Goal: Task Accomplishment & Management: Manage account settings

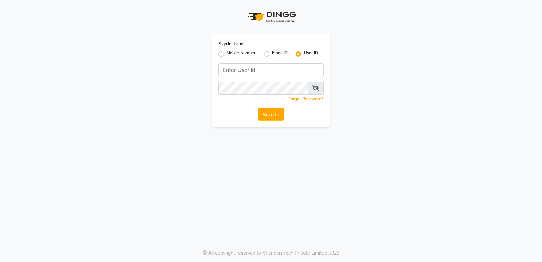
click at [227, 54] on label "Mobile Number" at bounding box center [241, 54] width 29 height 8
click at [227, 54] on input "Mobile Number" at bounding box center [229, 52] width 4 height 4
radio input "true"
radio input "false"
click at [306, 74] on input "Username" at bounding box center [282, 69] width 82 height 13
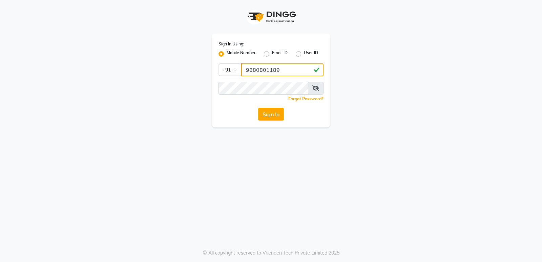
type input "9880801189"
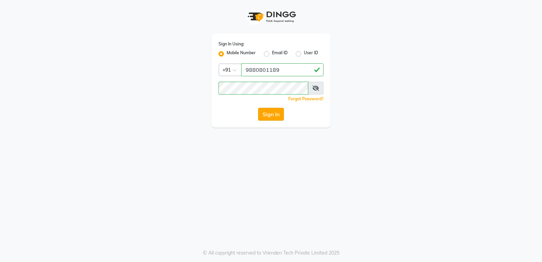
click at [268, 118] on button "Sign In" at bounding box center [271, 114] width 26 height 13
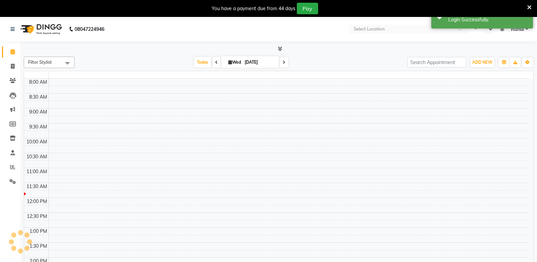
select select "en"
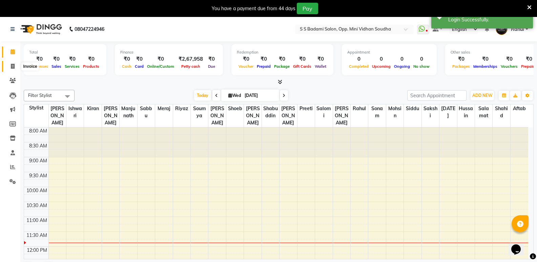
click at [14, 67] on icon at bounding box center [13, 66] width 4 height 5
select select "4533"
select select "service"
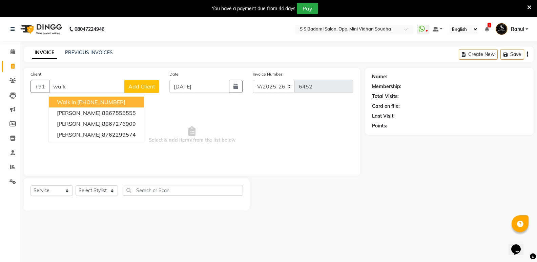
click at [77, 103] on ngb-highlight "[PHONE_NUMBER]" at bounding box center [101, 102] width 48 height 7
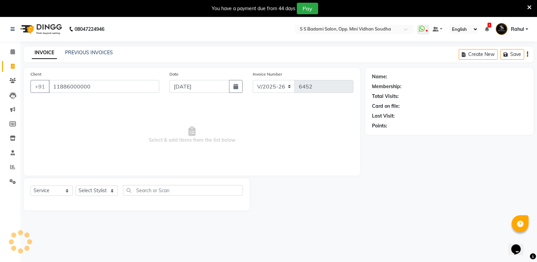
type input "11886000000"
click at [91, 192] on select "Select Stylist [PERSON_NAME] [PERSON_NAME] Mallu Manjunath Marmma [PERSON_NAME]…" at bounding box center [97, 190] width 42 height 10
select select "1: Object"
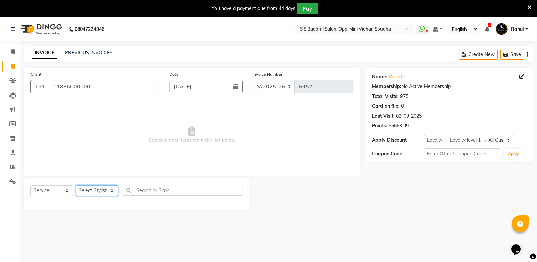
select select "25906"
click at [76, 185] on select "Select Stylist [PERSON_NAME] [PERSON_NAME] Mallu Manjunath Marmma [PERSON_NAME]…" at bounding box center [97, 190] width 42 height 10
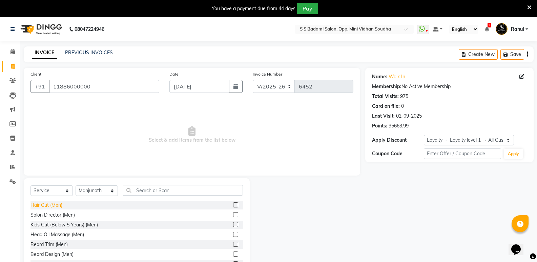
click at [53, 203] on div "Hair Cut (Men)" at bounding box center [46, 205] width 32 height 7
checkbox input "false"
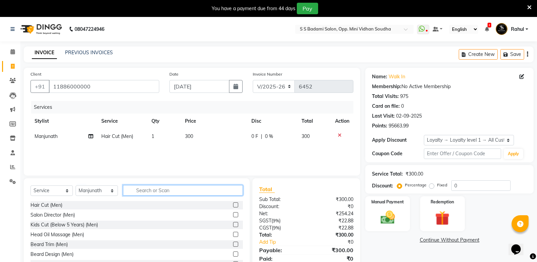
click at [156, 190] on input "text" at bounding box center [183, 190] width 120 height 10
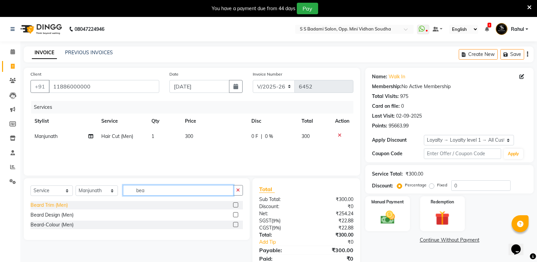
type input "bea"
click at [39, 207] on div "Beard Trim (Men)" at bounding box center [48, 205] width 37 height 7
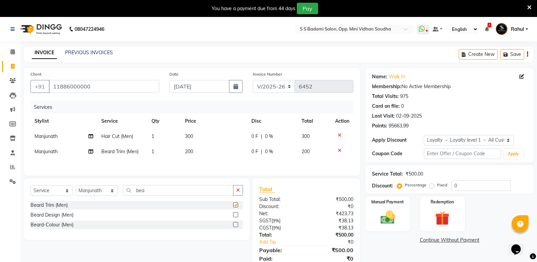
checkbox input "false"
drag, startPoint x: 157, startPoint y: 193, endPoint x: 132, endPoint y: 197, distance: 25.7
click at [132, 197] on div "Select Service Product Membership Package Voucher Prepaid Gift Card Select Styl…" at bounding box center [136, 193] width 212 height 16
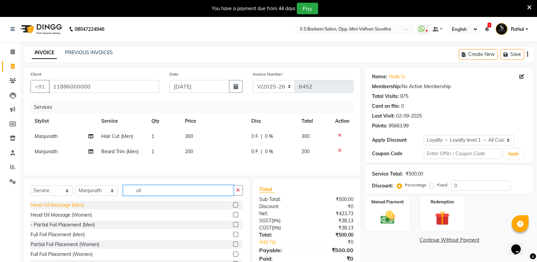
type input "oil"
click at [73, 204] on div "Head Oil Massage (Men)" at bounding box center [57, 205] width 54 height 7
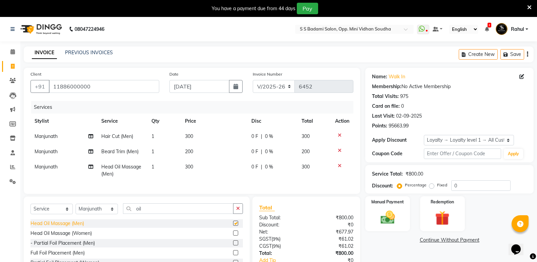
checkbox input "false"
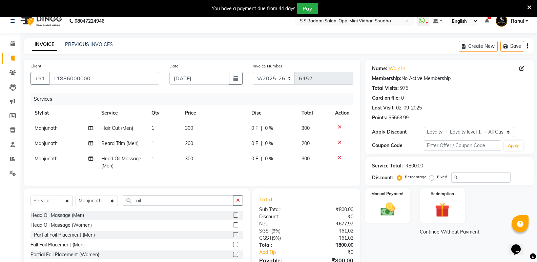
scroll to position [50, 0]
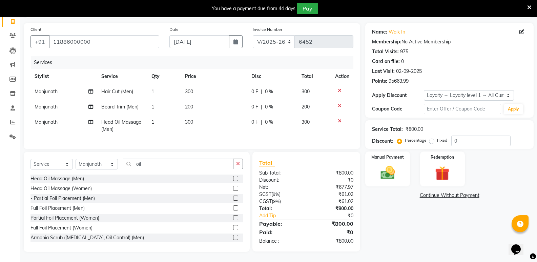
drag, startPoint x: 391, startPoint y: 174, endPoint x: 397, endPoint y: 183, distance: 10.7
click at [391, 174] on img at bounding box center [387, 172] width 23 height 17
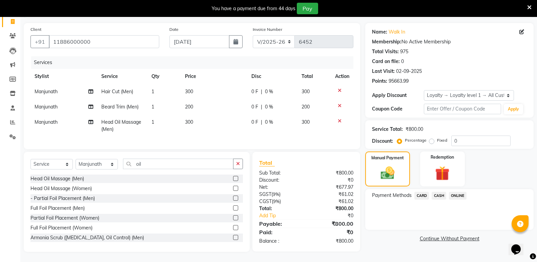
click at [434, 192] on span "CASH" at bounding box center [439, 196] width 15 height 8
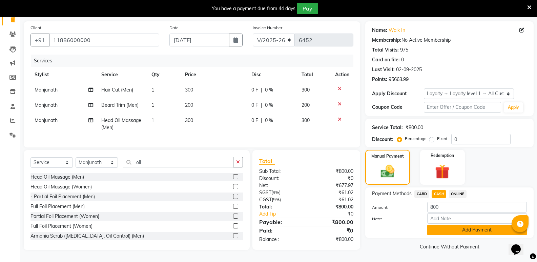
click at [445, 230] on button "Add Payment" at bounding box center [477, 230] width 100 height 10
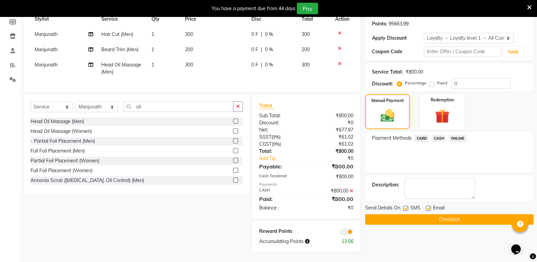
scroll to position [107, 0]
click at [446, 219] on button "Checkout" at bounding box center [449, 219] width 168 height 10
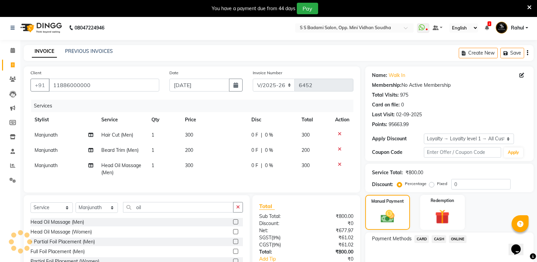
scroll to position [0, 0]
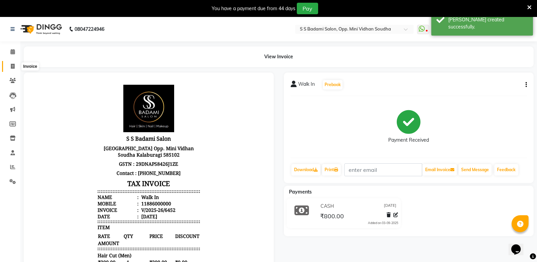
click at [11, 65] on icon at bounding box center [13, 66] width 4 height 5
select select "service"
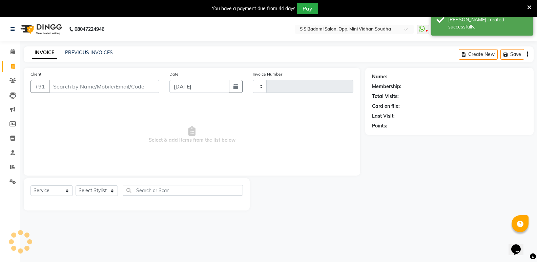
type input "6453"
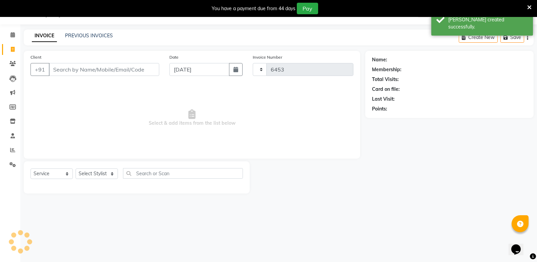
select select "4533"
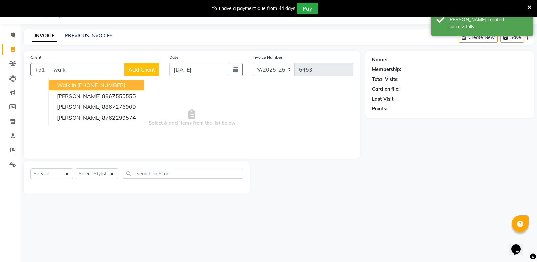
click at [119, 80] on button "Walk In [PHONE_NUMBER]" at bounding box center [96, 85] width 95 height 11
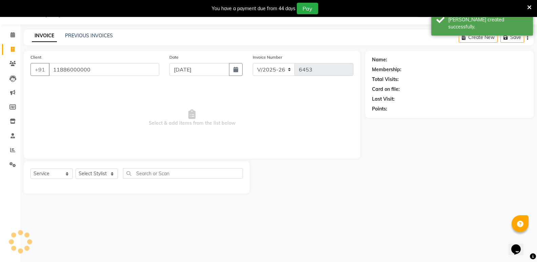
type input "11886000000"
select select "1: Object"
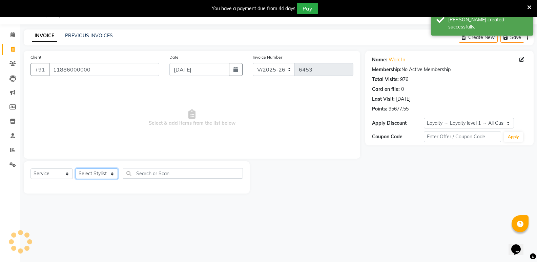
click at [88, 175] on select "Select Stylist [PERSON_NAME] [PERSON_NAME] [PERSON_NAME] Mallu [PERSON_NAME] [P…" at bounding box center [97, 173] width 42 height 10
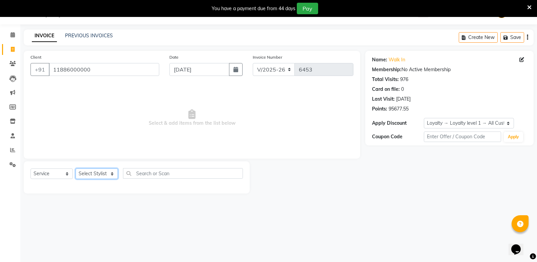
select select "45809"
click at [76, 168] on select "Select Stylist [PERSON_NAME] [PERSON_NAME] [PERSON_NAME] Mallu [PERSON_NAME] [P…" at bounding box center [97, 173] width 42 height 10
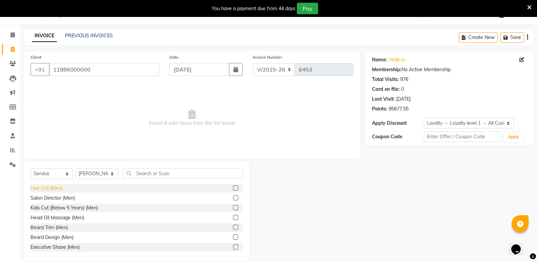
click at [56, 185] on div "Hair Cut (Men)" at bounding box center [46, 188] width 32 height 7
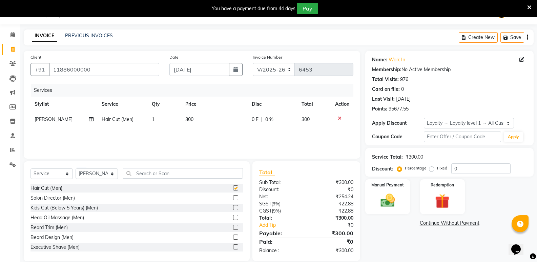
checkbox input "false"
drag, startPoint x: 160, startPoint y: 166, endPoint x: 159, endPoint y: 171, distance: 5.0
click at [160, 168] on div "Select Service Product Membership Package Voucher Prepaid Gift Card Select Styl…" at bounding box center [137, 211] width 226 height 100
click at [158, 172] on input "text" at bounding box center [183, 173] width 120 height 10
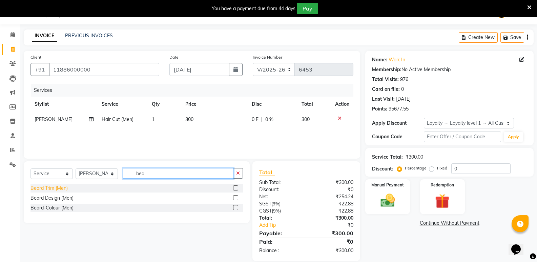
type input "bea"
drag, startPoint x: 60, startPoint y: 188, endPoint x: 84, endPoint y: 164, distance: 33.3
click at [60, 188] on div "Beard Trim (Men)" at bounding box center [48, 188] width 37 height 7
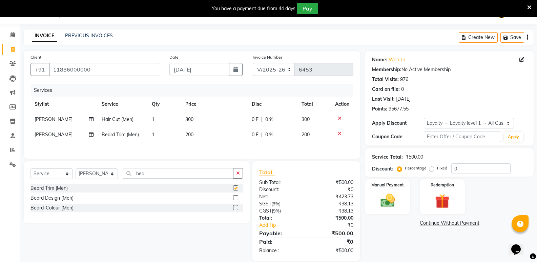
checkbox input "false"
click at [155, 124] on td "1" at bounding box center [165, 119] width 34 height 15
select select "45809"
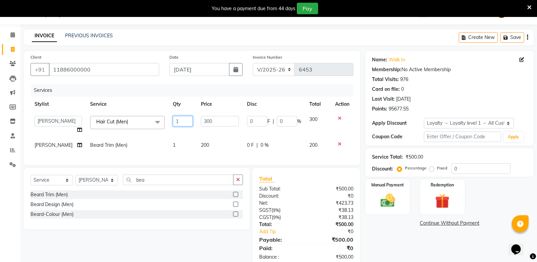
click at [182, 117] on input "1" at bounding box center [183, 121] width 20 height 10
type input "3"
click at [169, 138] on td "1" at bounding box center [183, 145] width 28 height 15
select select "45809"
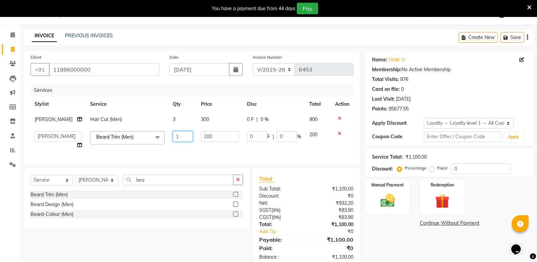
click at [173, 133] on input "1" at bounding box center [183, 136] width 20 height 10
type input "2"
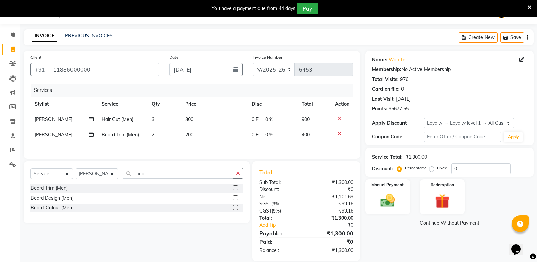
click at [402, 231] on div "Name: Walk In Membership: No Active Membership Total Visits: 976 Card on file: …" at bounding box center [451, 156] width 173 height 210
click at [92, 173] on select "Select Stylist [PERSON_NAME] [PERSON_NAME] [PERSON_NAME] Mallu [PERSON_NAME] [P…" at bounding box center [97, 173] width 42 height 10
select select "88232"
click at [76, 169] on select "Select Stylist [PERSON_NAME] [PERSON_NAME] [PERSON_NAME] Mallu [PERSON_NAME] [P…" at bounding box center [97, 173] width 42 height 10
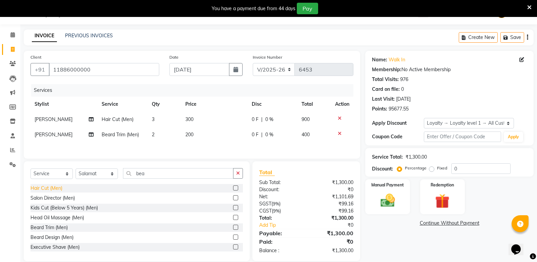
click at [49, 189] on div "Hair Cut (Men)" at bounding box center [46, 188] width 32 height 7
checkbox input "false"
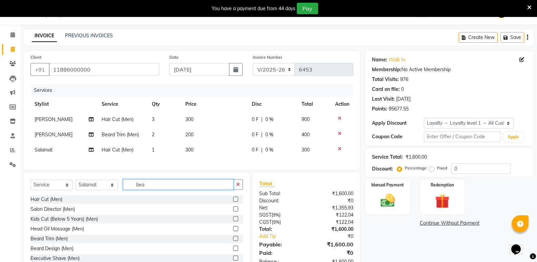
drag, startPoint x: 151, startPoint y: 192, endPoint x: 129, endPoint y: 196, distance: 22.4
click at [119, 193] on div "Select Service Product Membership Package Voucher Prepaid Gift Card Select Styl…" at bounding box center [136, 187] width 212 height 16
type input "bea"
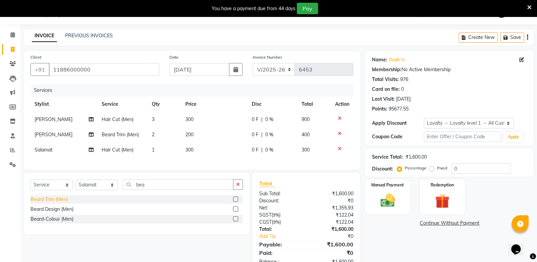
click at [53, 202] on div "Beard Trim (Men)" at bounding box center [48, 199] width 37 height 7
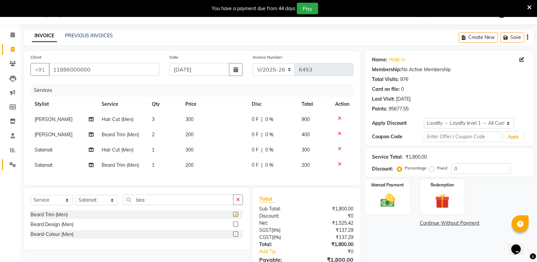
checkbox input "false"
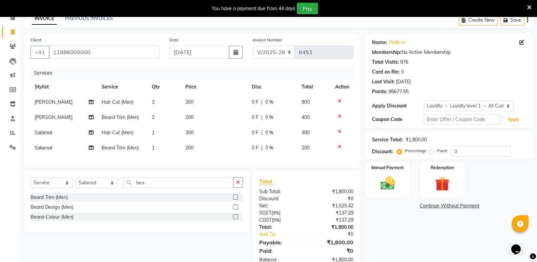
scroll to position [58, 0]
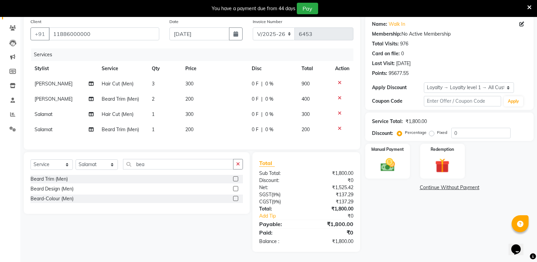
click at [157, 108] on td "1" at bounding box center [165, 114] width 34 height 15
select select "88232"
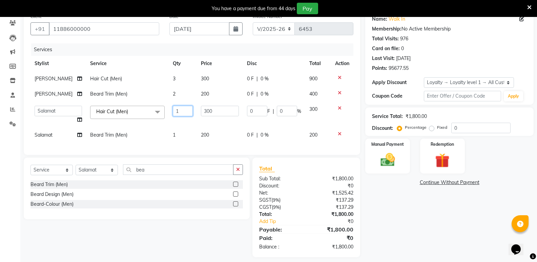
click at [178, 112] on input "1" at bounding box center [183, 111] width 20 height 10
type input "2"
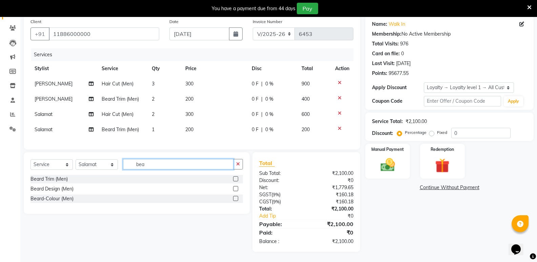
drag, startPoint x: 158, startPoint y: 174, endPoint x: 113, endPoint y: 172, distance: 45.5
click at [113, 172] on div "Select Service Product Membership Package Voucher Prepaid Gift Card Select Styl…" at bounding box center [136, 167] width 212 height 16
type input "eye"
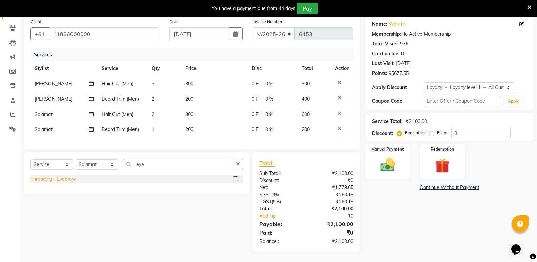
click at [53, 181] on div "Threading - Eyebrow" at bounding box center [52, 178] width 45 height 7
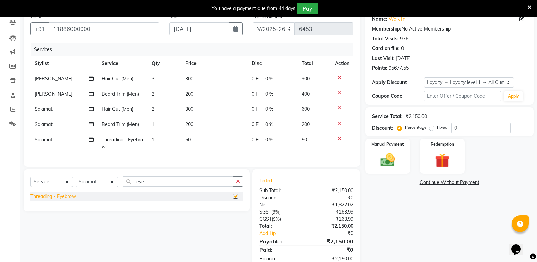
checkbox input "false"
click at [385, 156] on img at bounding box center [387, 159] width 24 height 17
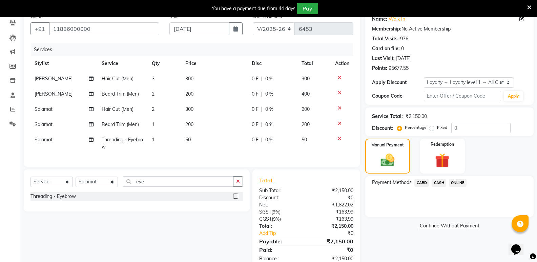
click at [440, 184] on span "CASH" at bounding box center [439, 183] width 15 height 8
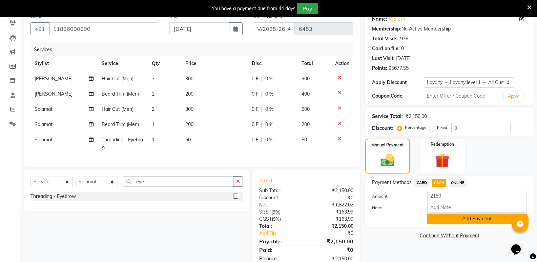
click at [440, 220] on button "Add Payment" at bounding box center [477, 218] width 100 height 10
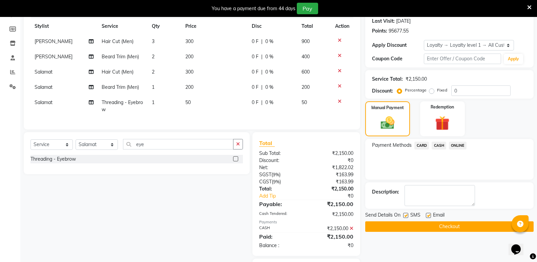
scroll to position [138, 0]
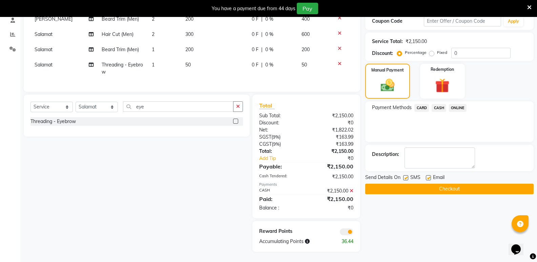
click at [443, 188] on button "Checkout" at bounding box center [449, 189] width 168 height 10
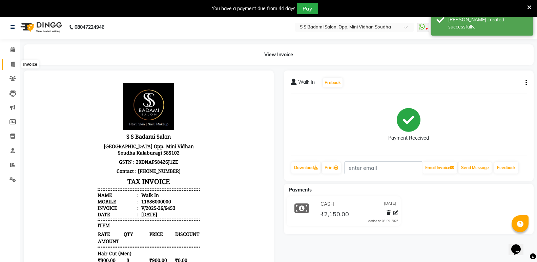
click at [12, 64] on icon at bounding box center [13, 64] width 4 height 5
select select "service"
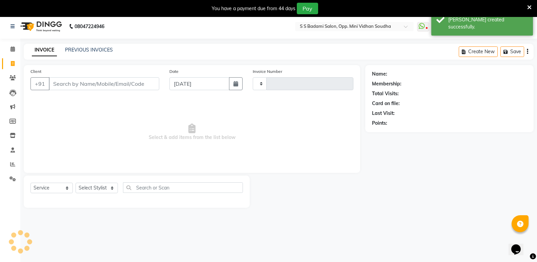
type input "6454"
select select "4533"
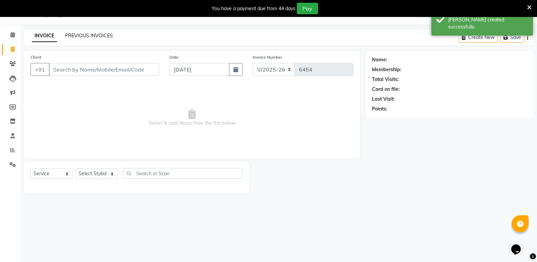
click at [85, 37] on link "PREVIOUS INVOICES" at bounding box center [89, 36] width 48 height 6
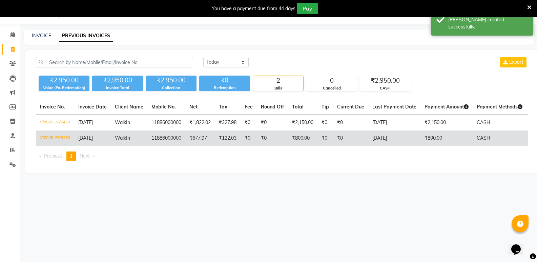
click at [375, 140] on td "[DATE]" at bounding box center [394, 138] width 52 height 16
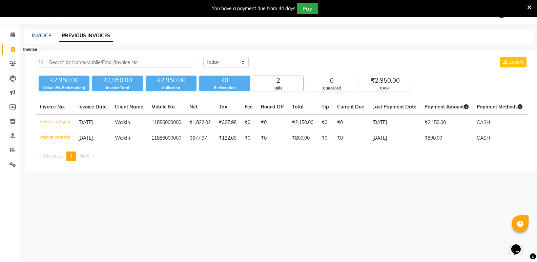
click at [11, 47] on icon at bounding box center [13, 49] width 4 height 5
select select "service"
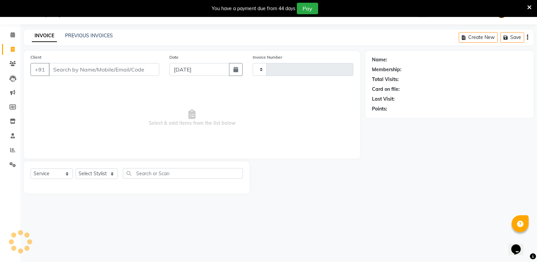
type input "6456"
select select "4533"
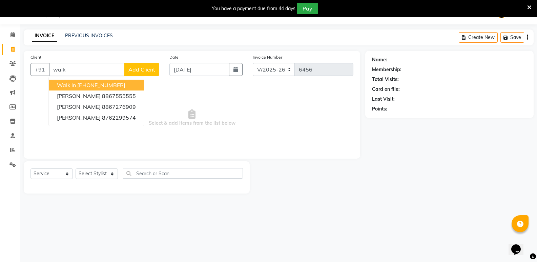
click at [81, 87] on ngb-highlight "[PHONE_NUMBER]" at bounding box center [101, 85] width 48 height 7
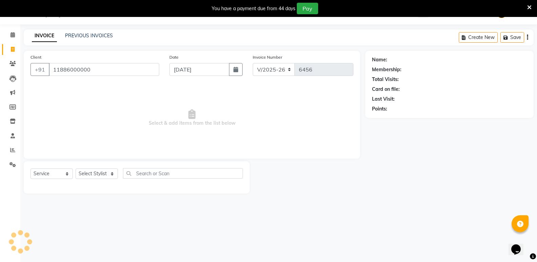
type input "11886000000"
select select "1: Object"
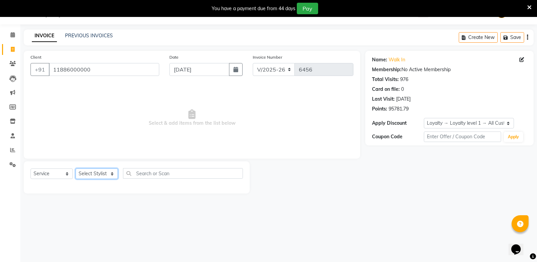
click at [92, 175] on select "Select Stylist [PERSON_NAME] [PERSON_NAME] [PERSON_NAME] Mallu [PERSON_NAME] [P…" at bounding box center [97, 173] width 42 height 10
select select "88232"
click at [76, 168] on select "Select Stylist [PERSON_NAME] [PERSON_NAME] [PERSON_NAME] Mallu [PERSON_NAME] [P…" at bounding box center [97, 173] width 42 height 10
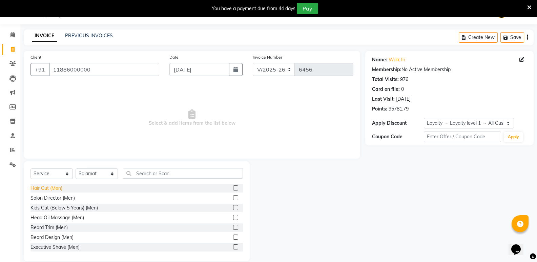
click at [57, 188] on div "Hair Cut (Men)" at bounding box center [46, 188] width 32 height 7
checkbox input "false"
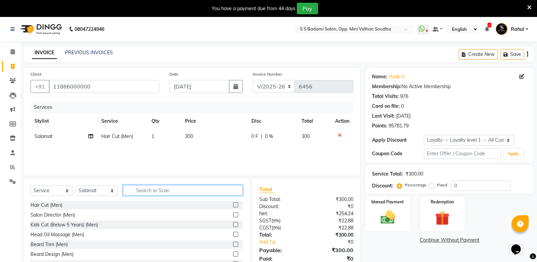
click at [159, 190] on input "text" at bounding box center [183, 190] width 120 height 10
type input "oil"
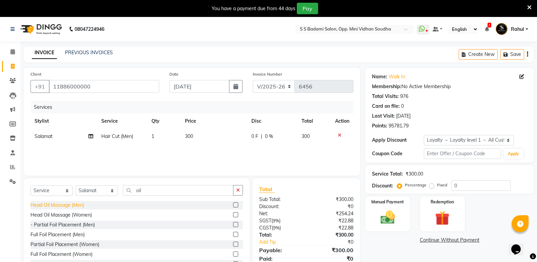
click at [64, 204] on div "Head Oil Massage (Men)" at bounding box center [57, 205] width 54 height 7
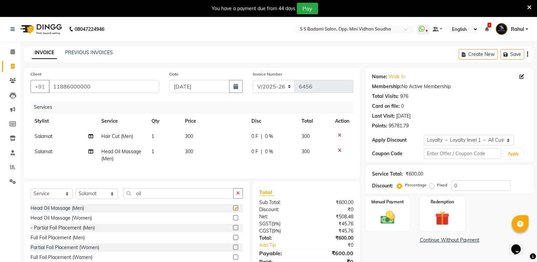
checkbox input "false"
drag, startPoint x: 149, startPoint y: 201, endPoint x: 129, endPoint y: 204, distance: 20.2
click at [129, 204] on div "Select Service Product Membership Package Voucher Prepaid Gift Card Select Styl…" at bounding box center [136, 196] width 212 height 16
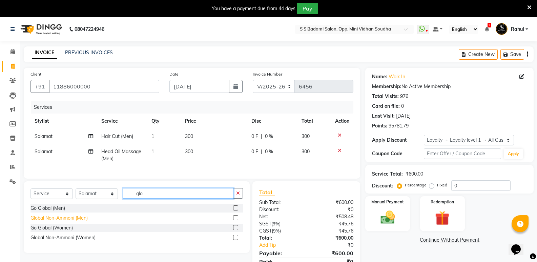
type input "glo"
click at [76, 222] on div "Global Non-Ammoni (Men)" at bounding box center [58, 217] width 57 height 7
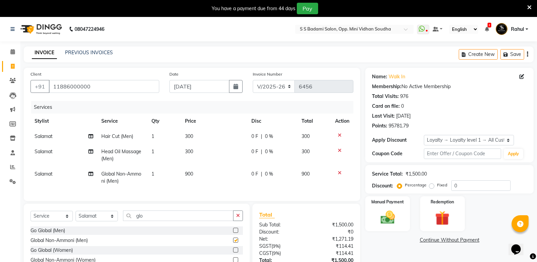
checkbox input "false"
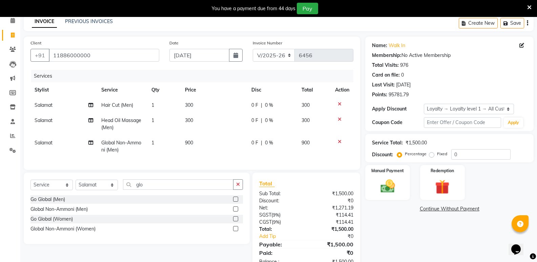
scroll to position [57, 0]
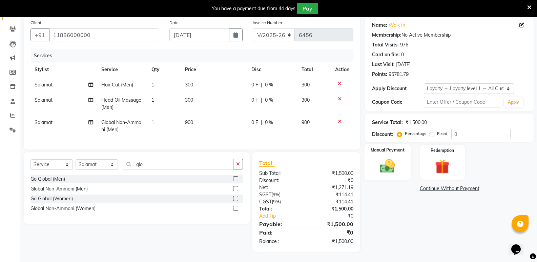
click at [390, 169] on img at bounding box center [387, 165] width 24 height 17
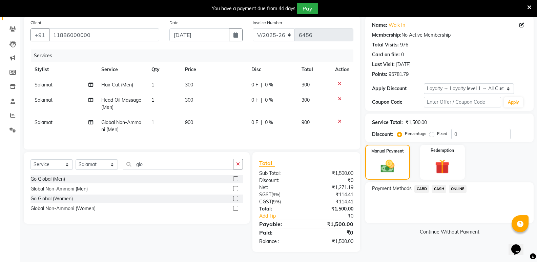
click at [440, 185] on span "CASH" at bounding box center [439, 189] width 15 height 8
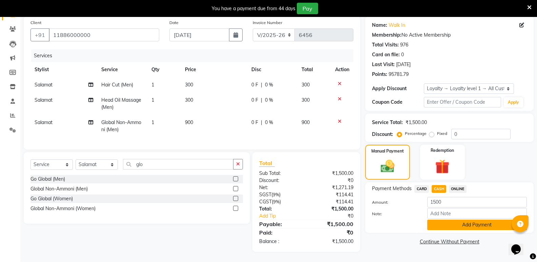
click at [439, 220] on button "Add Payment" at bounding box center [477, 224] width 100 height 10
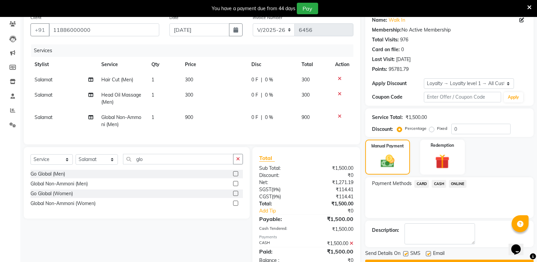
scroll to position [114, 0]
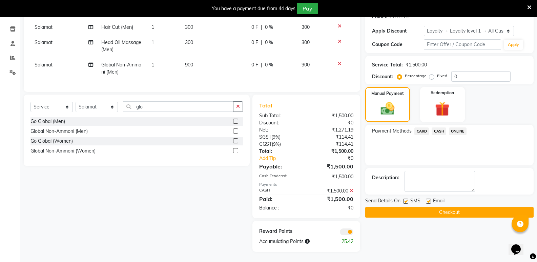
click at [435, 208] on button "Checkout" at bounding box center [449, 212] width 168 height 10
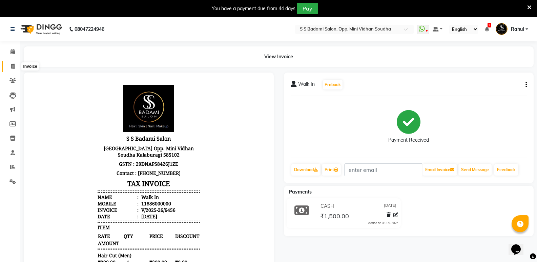
click at [13, 63] on span at bounding box center [13, 67] width 12 height 8
select select "service"
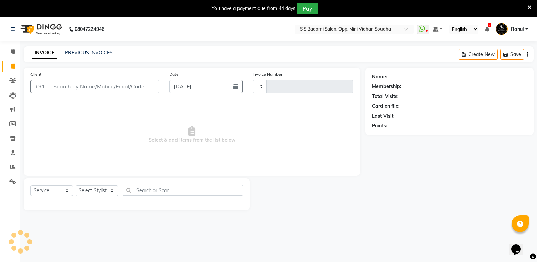
type input "6457"
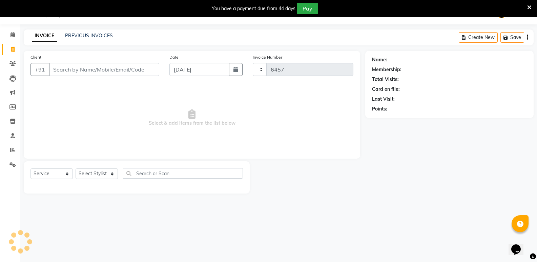
select select "4533"
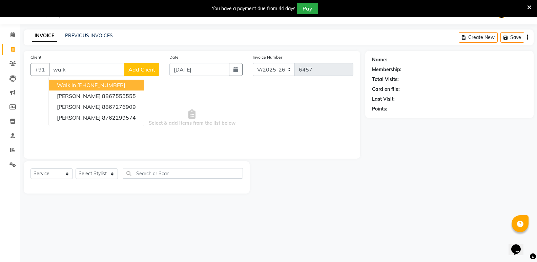
click at [98, 85] on ngb-highlight "[PHONE_NUMBER]" at bounding box center [101, 85] width 48 height 7
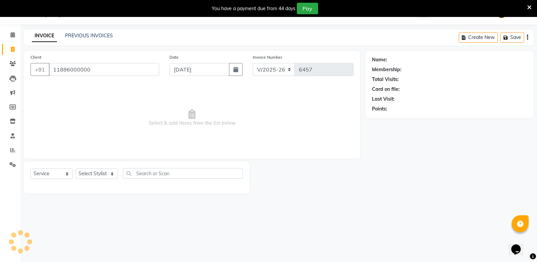
type input "11886000000"
click at [96, 173] on select "Select Stylist [PERSON_NAME] [PERSON_NAME] [PERSON_NAME] Mallu [PERSON_NAME] [P…" at bounding box center [97, 173] width 42 height 10
select select "1: Object"
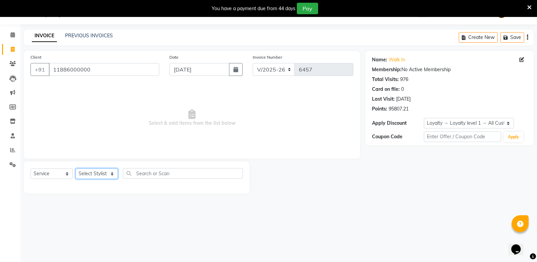
select select "87807"
click at [76, 168] on select "Select Stylist [PERSON_NAME] [PERSON_NAME] [PERSON_NAME] Mallu [PERSON_NAME] [P…" at bounding box center [97, 173] width 42 height 10
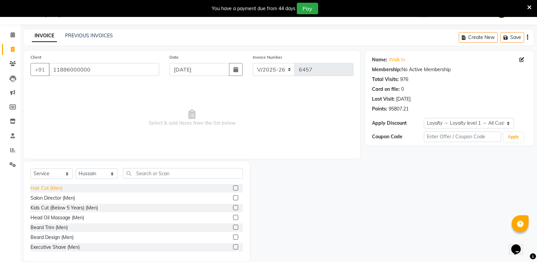
click at [41, 186] on div "Hair Cut (Men)" at bounding box center [46, 188] width 32 height 7
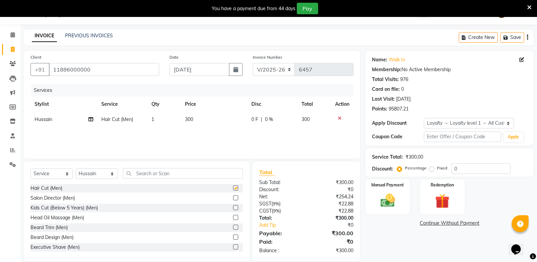
checkbox input "false"
click at [160, 177] on input "text" at bounding box center [183, 173] width 120 height 10
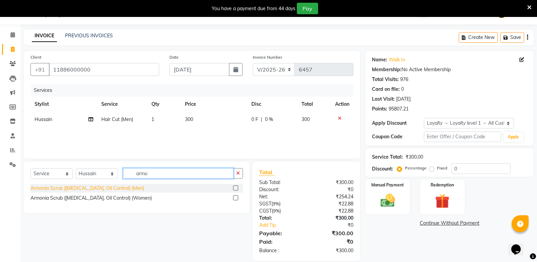
type input "armo"
click at [117, 185] on div "Armonia Scrub ([MEDICAL_DATA], Oil Control) (Men)" at bounding box center [86, 188] width 113 height 7
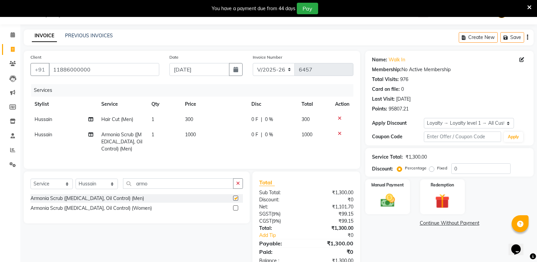
checkbox input "false"
click at [96, 189] on select "Select Stylist [PERSON_NAME] [PERSON_NAME] [PERSON_NAME] Mallu [PERSON_NAME] [P…" at bounding box center [97, 183] width 42 height 10
select select "25907"
click at [76, 184] on select "Select Stylist [PERSON_NAME] [PERSON_NAME] [PERSON_NAME] Mallu [PERSON_NAME] [P…" at bounding box center [97, 183] width 42 height 10
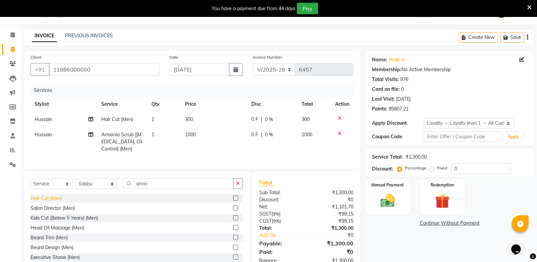
click at [56, 202] on div "Hair Cut (Men)" at bounding box center [46, 198] width 32 height 7
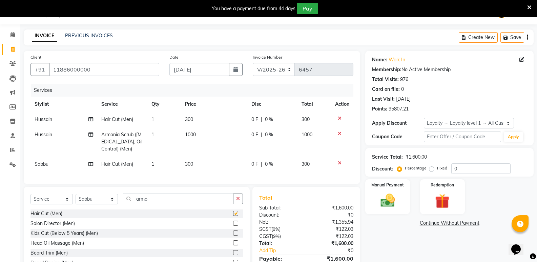
checkbox input "false"
drag, startPoint x: 156, startPoint y: 204, endPoint x: 89, endPoint y: 205, distance: 66.7
click at [89, 205] on div "Select Service Product Membership Package Voucher Prepaid Gift Card Select Styl…" at bounding box center [136, 201] width 212 height 16
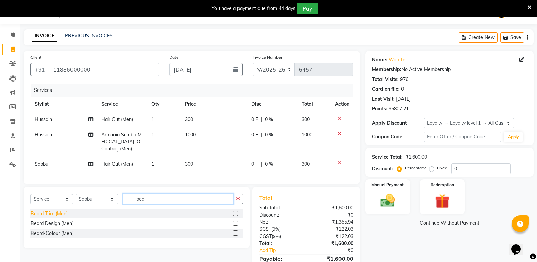
type input "bea"
click at [42, 217] on div "Beard Trim (Men)" at bounding box center [48, 213] width 37 height 7
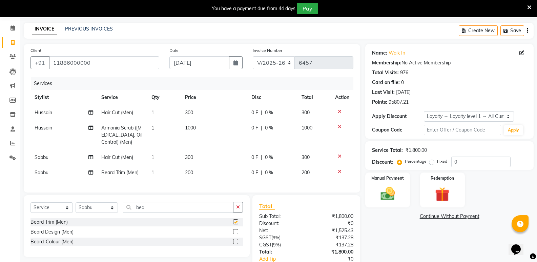
checkbox input "false"
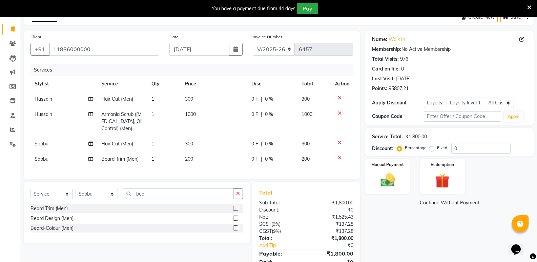
scroll to position [72, 0]
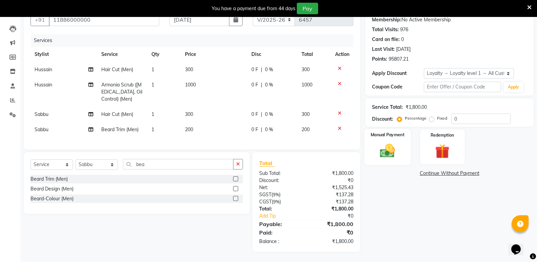
click at [389, 151] on img at bounding box center [387, 150] width 24 height 17
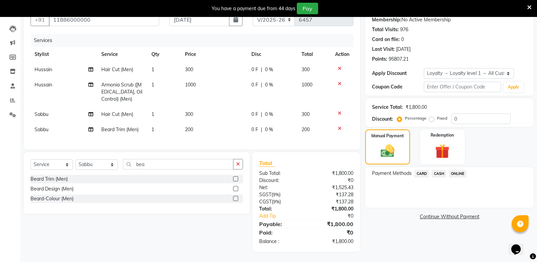
click at [440, 170] on span "CASH" at bounding box center [439, 174] width 15 height 8
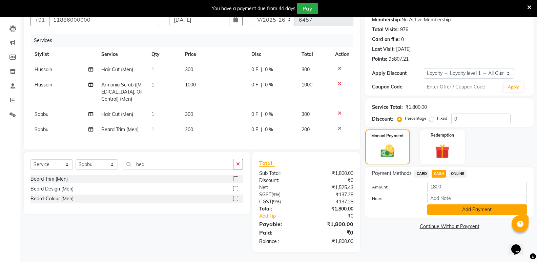
click at [440, 207] on button "Add Payment" at bounding box center [477, 209] width 100 height 10
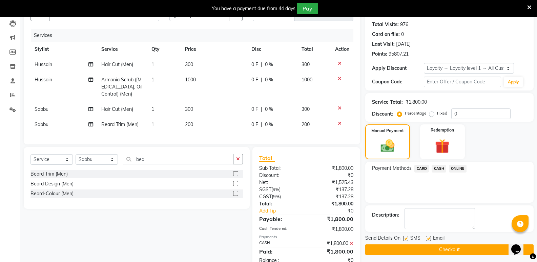
scroll to position [129, 0]
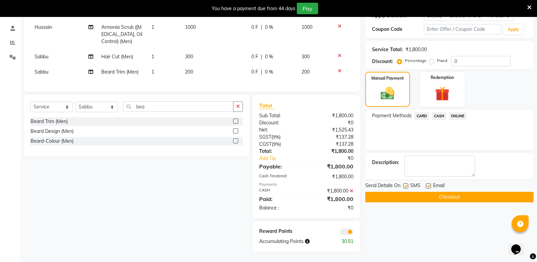
click at [436, 193] on button "Checkout" at bounding box center [449, 197] width 168 height 10
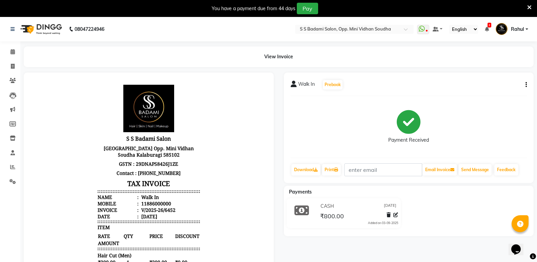
click at [526, 85] on icon "button" at bounding box center [525, 85] width 1 height 0
click at [487, 93] on div "Edit Invoice" at bounding box center [492, 93] width 46 height 8
select select "service"
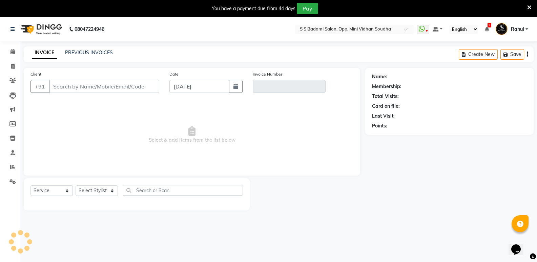
scroll to position [17, 0]
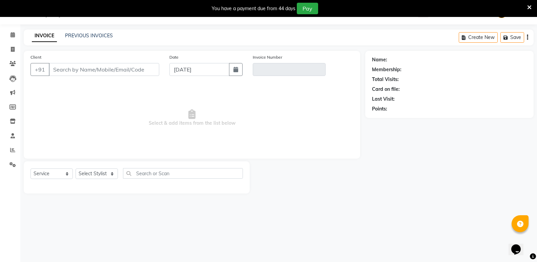
type input "11886000000"
type input "V/2025-26/6452"
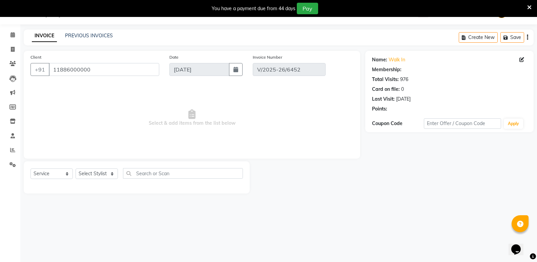
select select "1: Object"
select select "select"
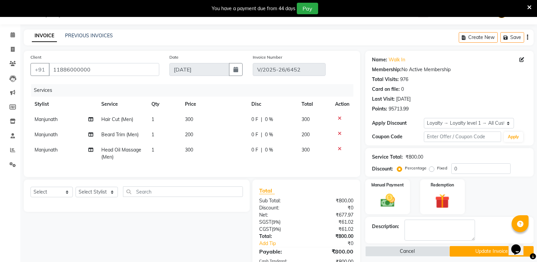
click at [49, 121] on span "Manjunath" at bounding box center [46, 119] width 23 height 6
select select "25906"
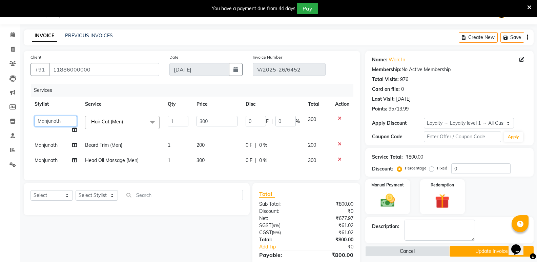
click at [56, 123] on select "[PERSON_NAME] [PERSON_NAME] [PERSON_NAME] Mallu [PERSON_NAME] [PERSON_NAME] [PE…" at bounding box center [56, 121] width 42 height 10
select select "25908"
click at [46, 147] on span "Manjunath" at bounding box center [46, 145] width 23 height 6
select select "25906"
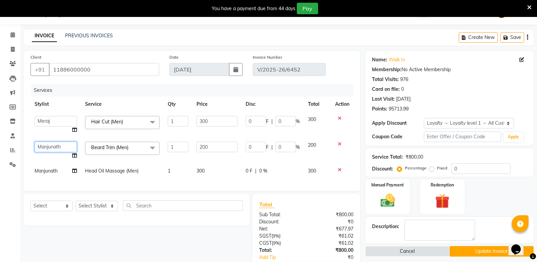
click at [52, 147] on select "[PERSON_NAME] [PERSON_NAME] [PERSON_NAME] Mallu [PERSON_NAME] [PERSON_NAME] [PE…" at bounding box center [56, 147] width 42 height 10
select select "25908"
click at [42, 173] on span "Manjunath" at bounding box center [46, 171] width 23 height 6
select select "25906"
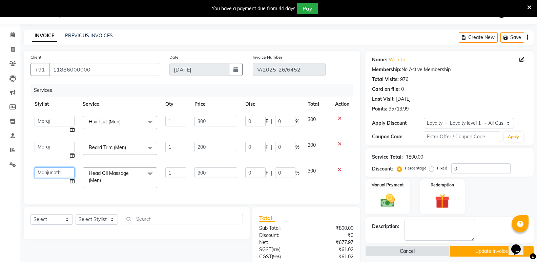
click at [49, 171] on select "[PERSON_NAME] [PERSON_NAME] [PERSON_NAME] Mallu [PERSON_NAME] [PERSON_NAME] [PE…" at bounding box center [55, 172] width 40 height 10
select select "26119"
click at [51, 170] on select "[PERSON_NAME] [PERSON_NAME] [PERSON_NAME] Mallu [PERSON_NAME] [PERSON_NAME] [PE…" at bounding box center [55, 172] width 40 height 10
select select "25908"
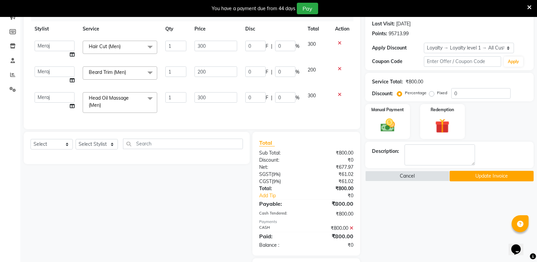
scroll to position [134, 0]
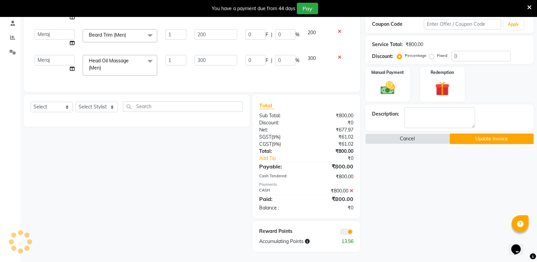
click at [476, 133] on button "Update Invoice" at bounding box center [491, 138] width 84 height 10
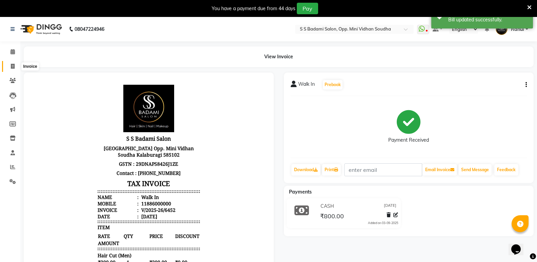
click at [8, 66] on span at bounding box center [13, 67] width 12 height 8
select select "service"
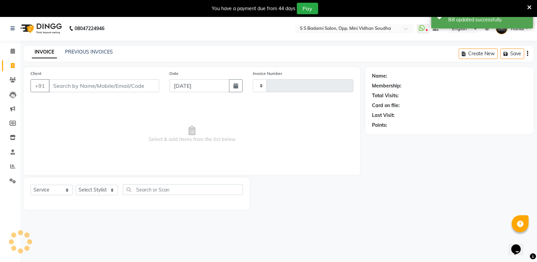
type input "6454"
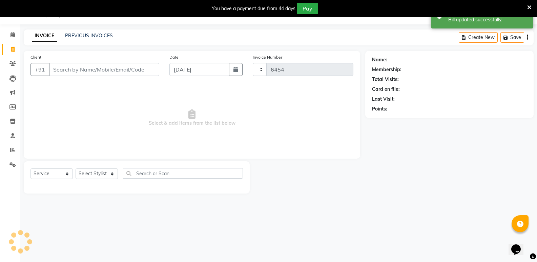
select select "4533"
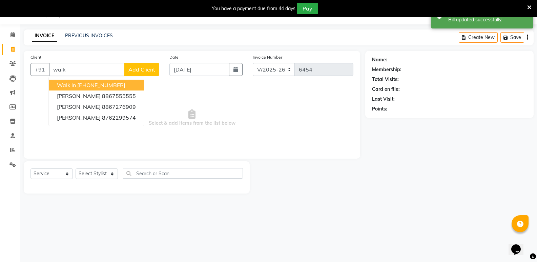
click at [126, 87] on button "Walk In [PHONE_NUMBER]" at bounding box center [96, 85] width 95 height 11
type input "11886000000"
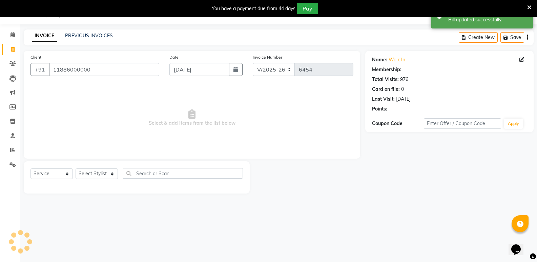
select select "1: Object"
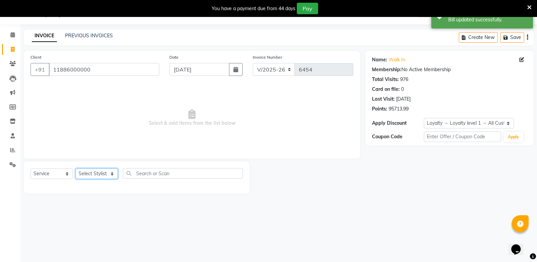
click at [93, 174] on select "Select Stylist [PERSON_NAME] [PERSON_NAME] [PERSON_NAME] Mallu [PERSON_NAME] [P…" at bounding box center [97, 173] width 42 height 10
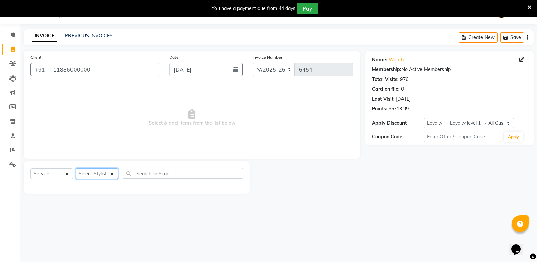
select select "25906"
click at [76, 168] on select "Select Stylist [PERSON_NAME] [PERSON_NAME] [PERSON_NAME] Mallu [PERSON_NAME] [P…" at bounding box center [97, 173] width 42 height 10
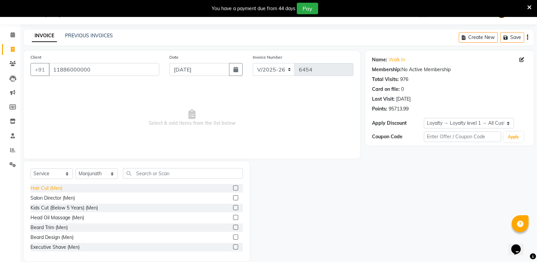
click at [54, 187] on div "Hair Cut (Men)" at bounding box center [46, 188] width 32 height 7
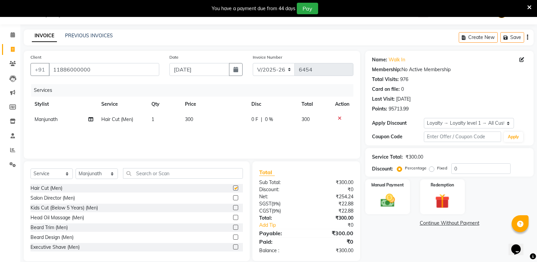
checkbox input "false"
click at [177, 168] on input "text" at bounding box center [183, 173] width 120 height 10
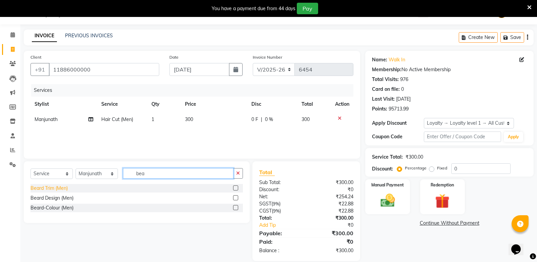
type input "bea"
click at [60, 187] on div "Beard Trim (Men)" at bounding box center [48, 188] width 37 height 7
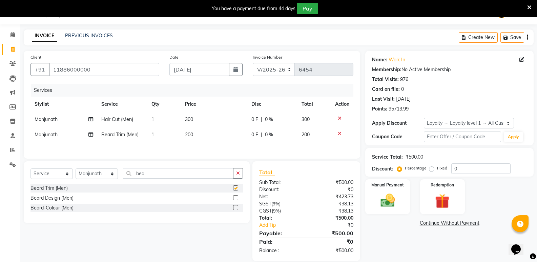
checkbox input "false"
click at [155, 119] on td "1" at bounding box center [164, 119] width 34 height 15
select select "25906"
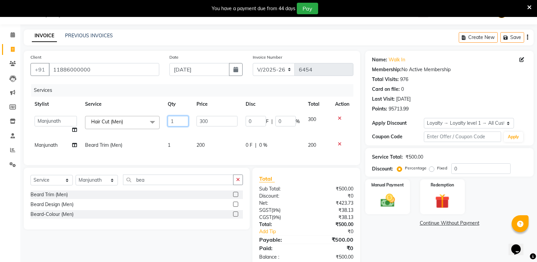
click at [176, 123] on input "1" at bounding box center [178, 121] width 21 height 10
type input "3"
click at [178, 136] on tbody "[PERSON_NAME] [PERSON_NAME] [PERSON_NAME] Mallu [PERSON_NAME] [PERSON_NAME] [PE…" at bounding box center [191, 132] width 323 height 41
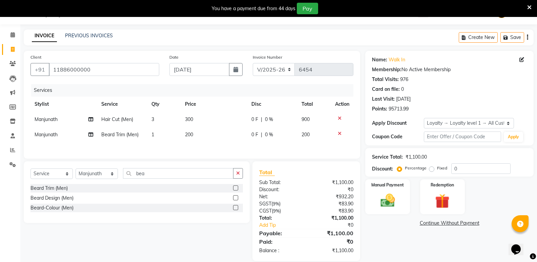
click at [162, 133] on td "1" at bounding box center [164, 134] width 34 height 15
select select "25906"
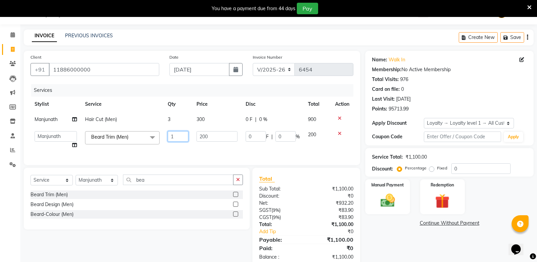
click at [177, 137] on input "1" at bounding box center [178, 136] width 21 height 10
type input "2"
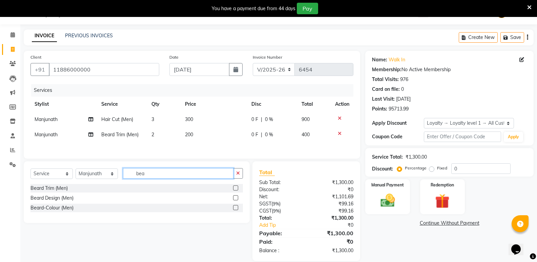
drag, startPoint x: 146, startPoint y: 186, endPoint x: 103, endPoint y: 187, distance: 43.0
click at [103, 187] on div "Select Service Product Membership Package Voucher Prepaid Gift Card Select Styl…" at bounding box center [137, 192] width 226 height 62
type input "clea"
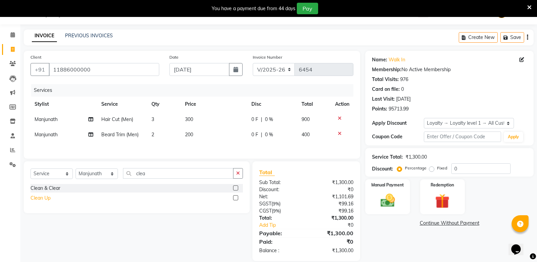
click at [36, 198] on div "Clean Up" at bounding box center [40, 197] width 20 height 7
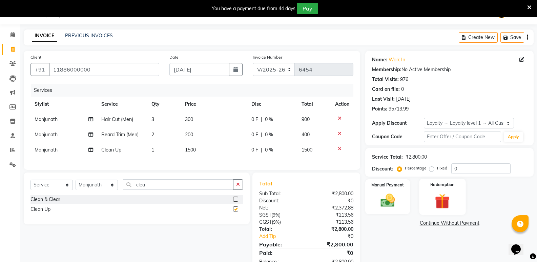
checkbox input "false"
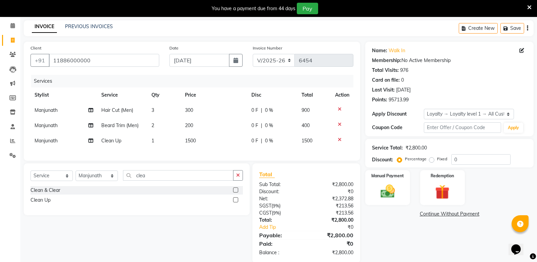
scroll to position [42, 0]
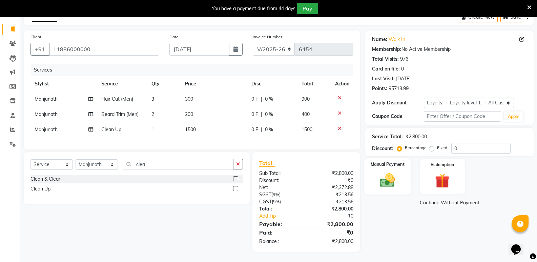
click at [392, 177] on img at bounding box center [387, 179] width 24 height 17
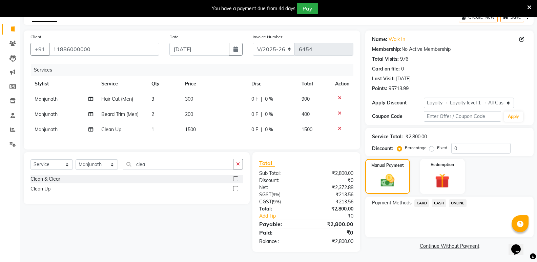
click at [438, 199] on span "CASH" at bounding box center [439, 203] width 15 height 8
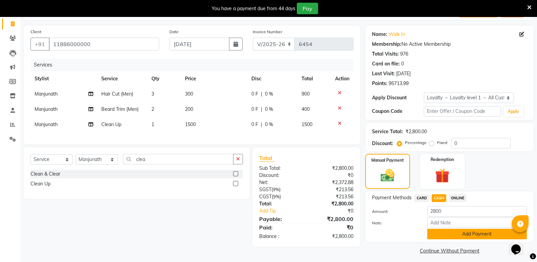
click at [455, 236] on button "Add Payment" at bounding box center [477, 234] width 100 height 10
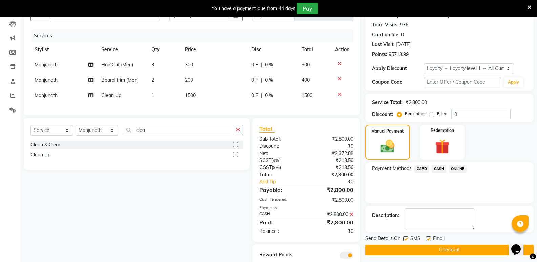
scroll to position [100, 0]
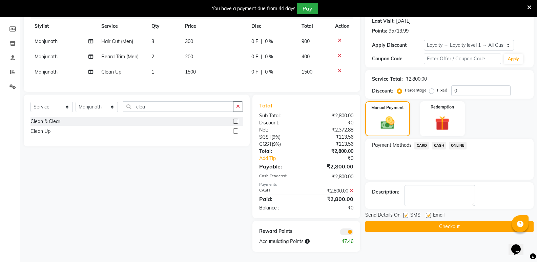
click at [461, 221] on button "Checkout" at bounding box center [449, 226] width 168 height 10
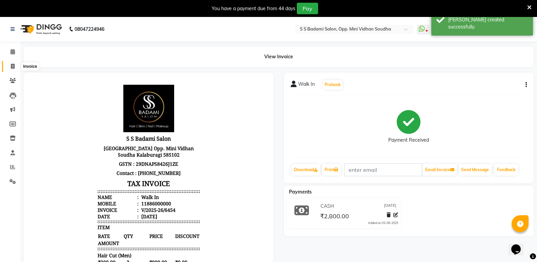
click at [11, 63] on span at bounding box center [13, 67] width 12 height 8
select select "4533"
select select "service"
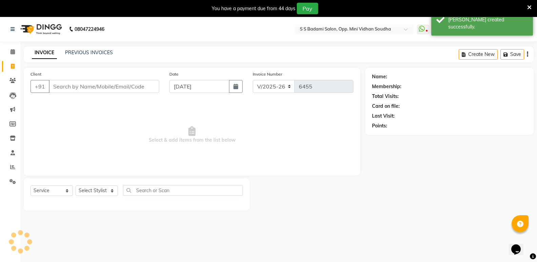
scroll to position [17, 0]
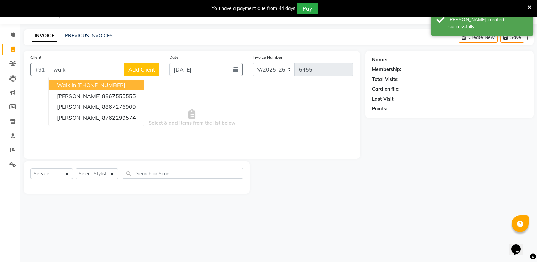
click at [135, 87] on button "Walk In [PHONE_NUMBER]" at bounding box center [96, 85] width 95 height 11
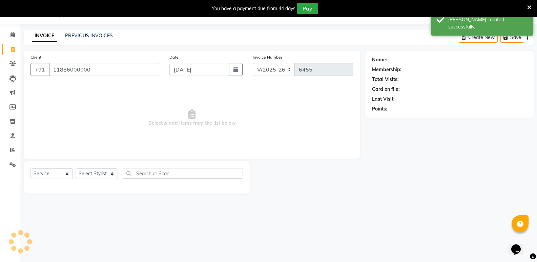
type input "11886000000"
select select "1: Object"
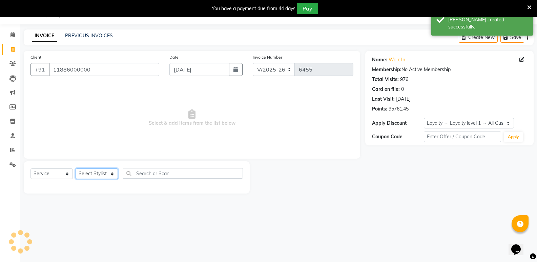
click at [98, 174] on select "Select Stylist [PERSON_NAME] [PERSON_NAME] [PERSON_NAME] Mallu [PERSON_NAME] [P…" at bounding box center [97, 173] width 42 height 10
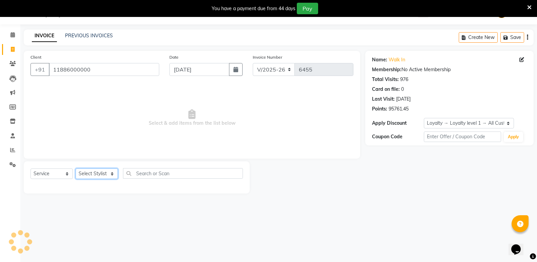
select select "43648"
click at [76, 168] on select "Select Stylist [PERSON_NAME] [PERSON_NAME] [PERSON_NAME] Mallu [PERSON_NAME] [P…" at bounding box center [97, 173] width 42 height 10
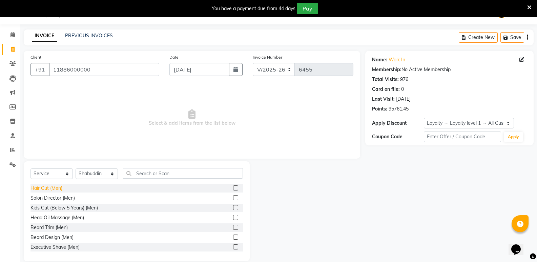
click at [51, 185] on div "Hair Cut (Men)" at bounding box center [46, 188] width 32 height 7
checkbox input "false"
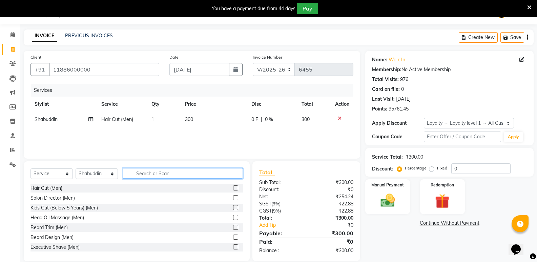
click at [142, 175] on input "text" at bounding box center [183, 173] width 120 height 10
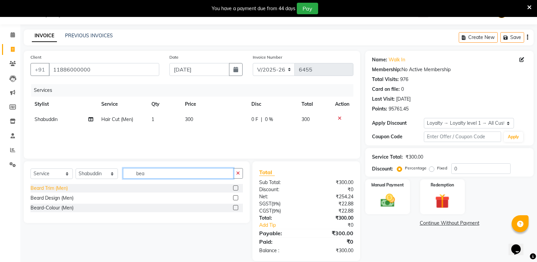
type input "bea"
click at [38, 189] on div "Beard Trim (Men)" at bounding box center [48, 188] width 37 height 7
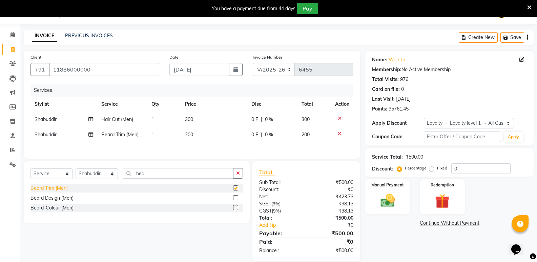
checkbox input "false"
click at [169, 123] on td "1" at bounding box center [164, 119] width 34 height 15
select select "43648"
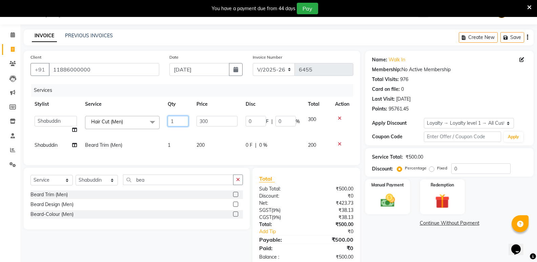
click at [175, 123] on input "1" at bounding box center [178, 121] width 21 height 10
type input "2"
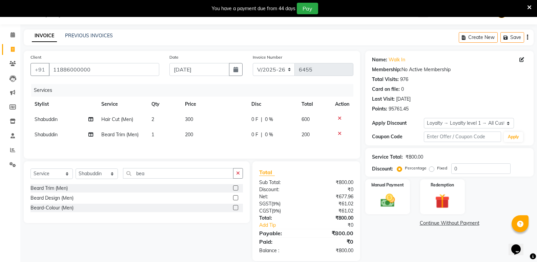
click at [177, 143] on div "Services Stylist Service Qty Price Disc Total Action [PERSON_NAME] Hair Cut (Me…" at bounding box center [191, 118] width 323 height 68
click at [159, 137] on td "1" at bounding box center [164, 134] width 34 height 15
select select "43648"
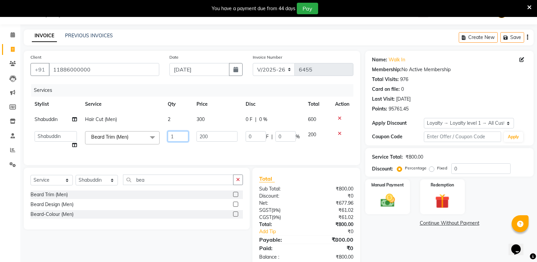
click at [179, 139] on input "1" at bounding box center [178, 136] width 21 height 10
type input "3"
click at [382, 239] on div "Name: Walk In Membership: No Active Membership Total Visits: 976 Card on file: …" at bounding box center [451, 159] width 173 height 216
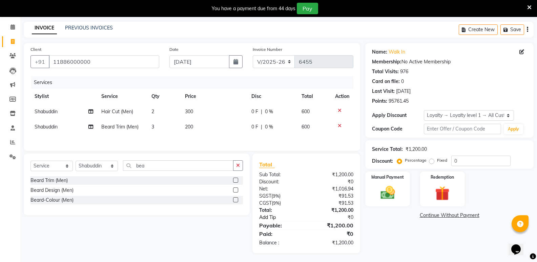
scroll to position [27, 0]
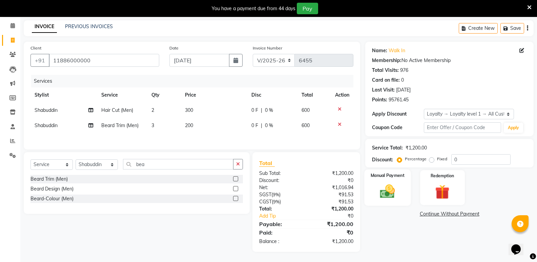
click at [395, 190] on img at bounding box center [387, 191] width 24 height 17
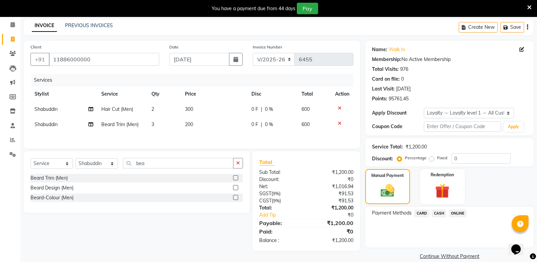
click at [435, 214] on span "CASH" at bounding box center [439, 213] width 15 height 8
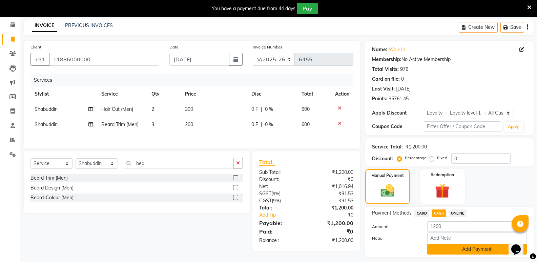
click at [443, 251] on button "Add Payment" at bounding box center [477, 249] width 100 height 10
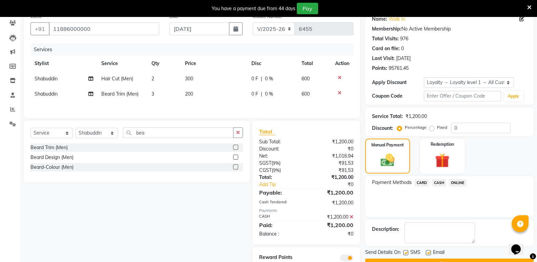
scroll to position [85, 0]
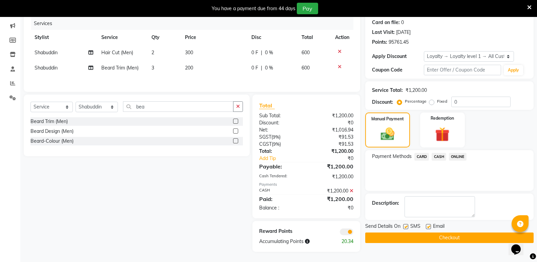
click at [446, 240] on button "Checkout" at bounding box center [449, 237] width 168 height 10
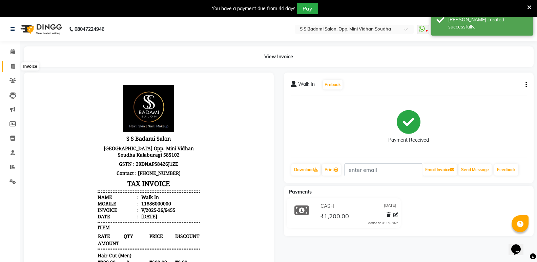
click at [8, 67] on span at bounding box center [13, 67] width 12 height 8
select select "service"
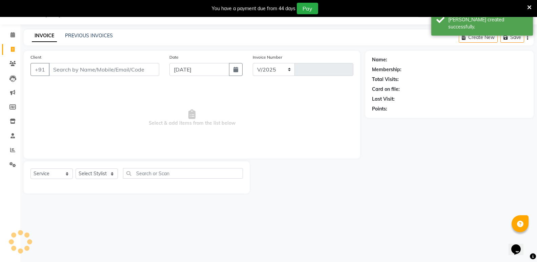
select select "4533"
type input "6456"
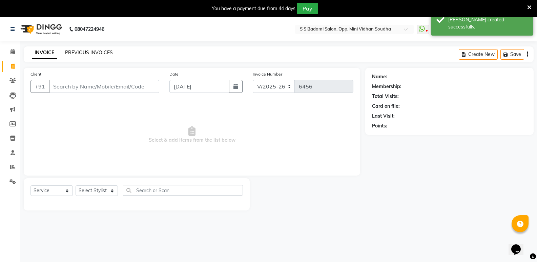
click at [90, 50] on link "PREVIOUS INVOICES" at bounding box center [89, 52] width 48 height 6
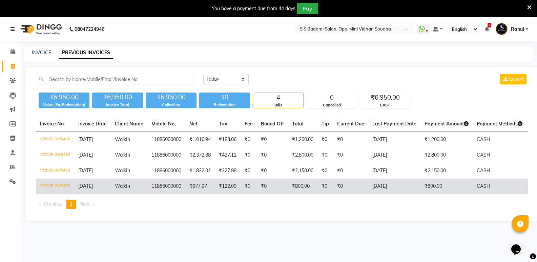
click at [297, 190] on td "₹800.00" at bounding box center [302, 186] width 29 height 16
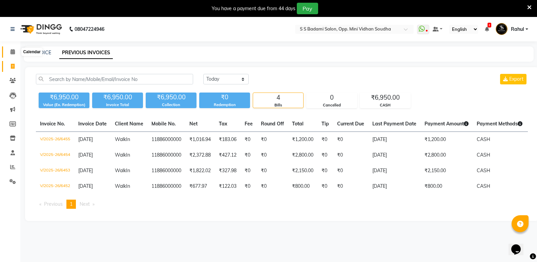
click at [9, 49] on span at bounding box center [13, 52] width 12 height 8
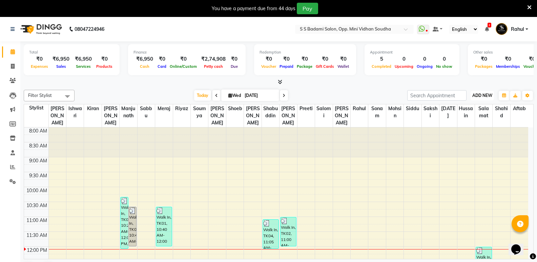
click at [488, 94] on span "ADD NEW" at bounding box center [482, 95] width 20 height 5
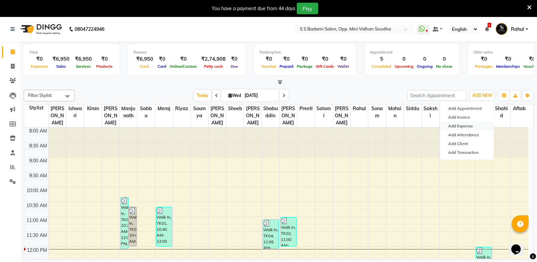
click at [469, 124] on link "Add Expense" at bounding box center [467, 126] width 54 height 9
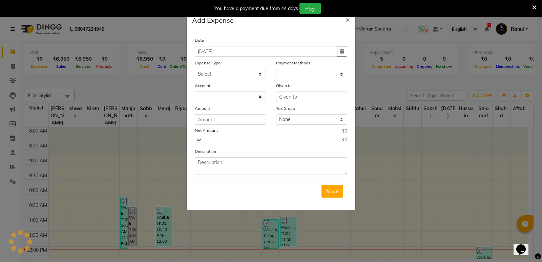
select select "1"
select select "3356"
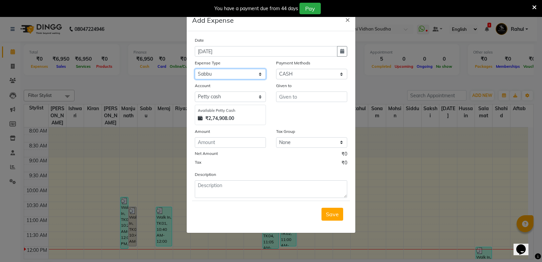
select select "9908"
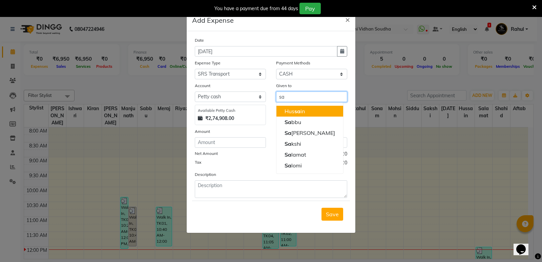
type input "s"
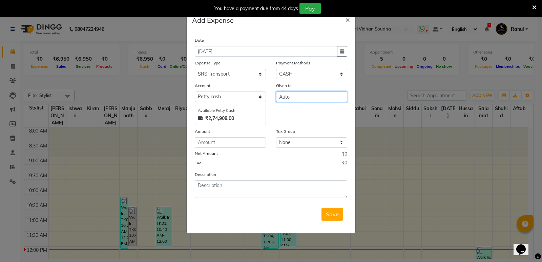
type input "Auto"
type input "400"
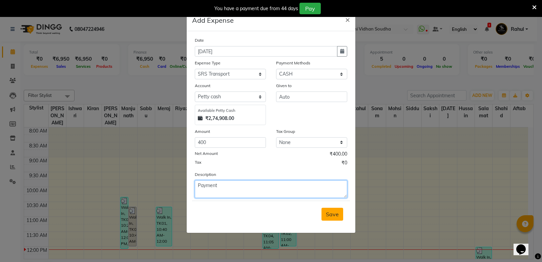
type textarea "Payment"
click at [339, 216] on button "Save" at bounding box center [332, 214] width 22 height 13
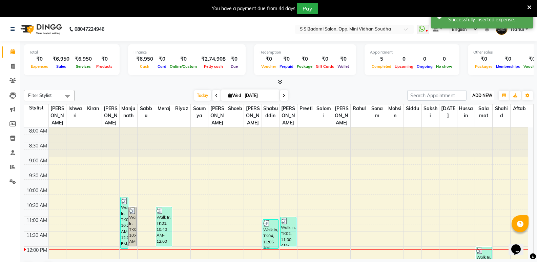
click at [487, 94] on span "ADD NEW" at bounding box center [482, 95] width 20 height 5
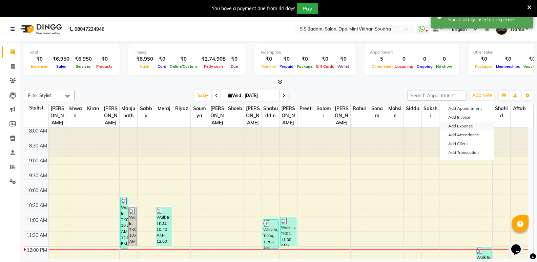
click at [469, 124] on link "Add Expense" at bounding box center [467, 126] width 54 height 9
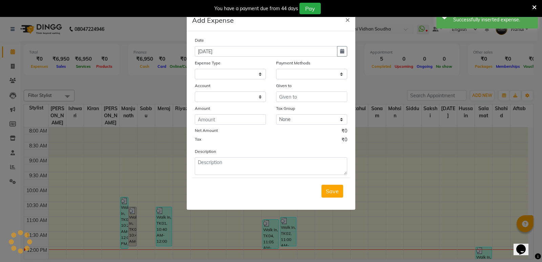
select select
select select "1"
select select "3356"
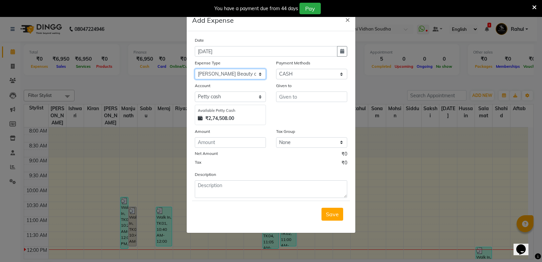
select select "8077"
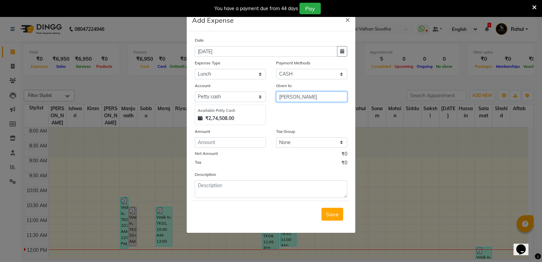
type input "[PERSON_NAME]"
type input "100"
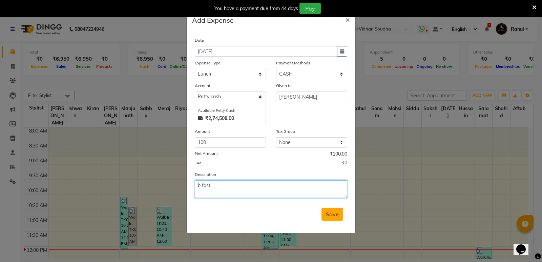
type textarea "b fast"
click at [332, 216] on span "Save" at bounding box center [332, 214] width 13 height 7
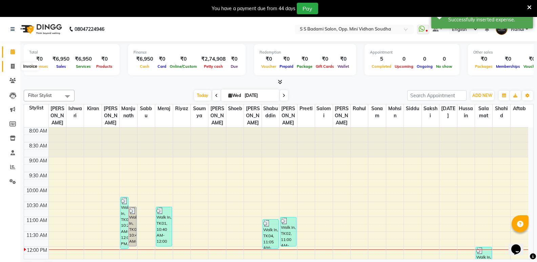
click at [8, 67] on span at bounding box center [13, 67] width 12 height 8
select select "service"
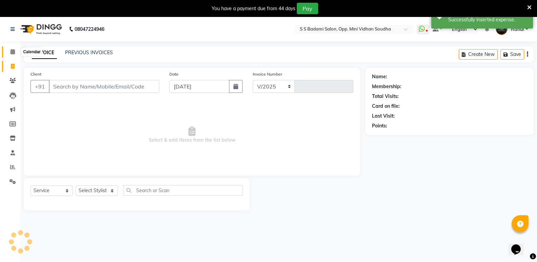
select select "4533"
type input "6456"
click at [9, 53] on span at bounding box center [13, 52] width 12 height 8
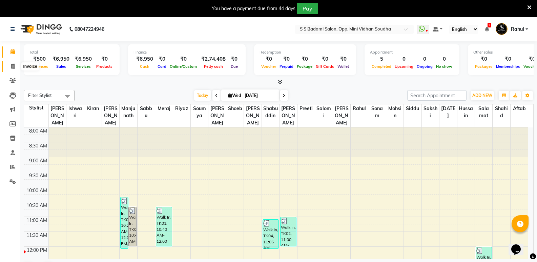
click at [12, 65] on icon at bounding box center [13, 66] width 4 height 5
select select "4533"
select select "service"
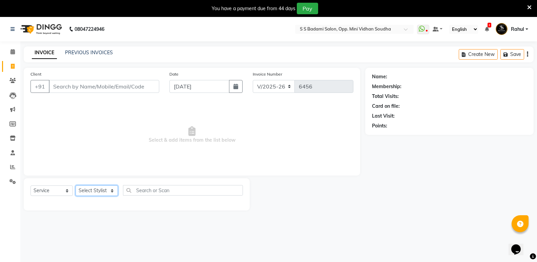
click at [100, 191] on select "Select Stylist [PERSON_NAME] [PERSON_NAME] [PERSON_NAME] Mallu [PERSON_NAME] [P…" at bounding box center [97, 190] width 42 height 10
select select "25907"
click at [76, 185] on select "Select Stylist [PERSON_NAME] [PERSON_NAME] [PERSON_NAME] Mallu [PERSON_NAME] [P…" at bounding box center [97, 190] width 42 height 10
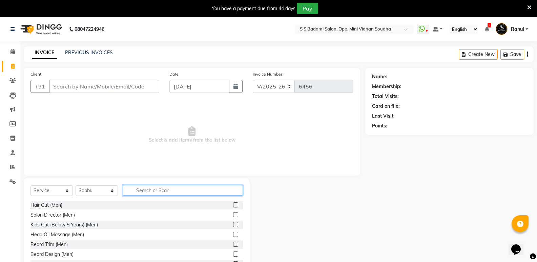
click at [145, 193] on input "text" at bounding box center [183, 190] width 120 height 10
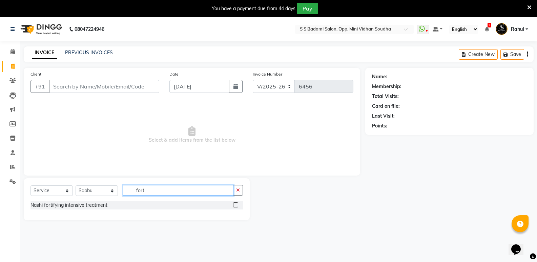
type input "fort"
click at [477, 52] on button "Create New" at bounding box center [478, 54] width 39 height 10
select select "service"
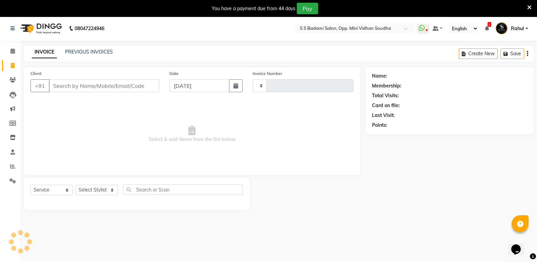
type input "6457"
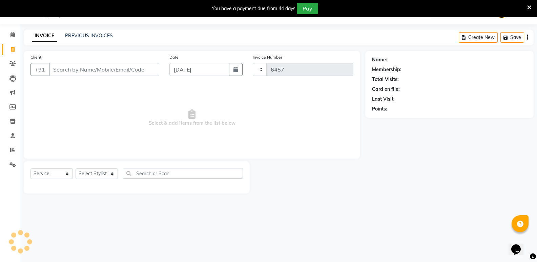
select select "4533"
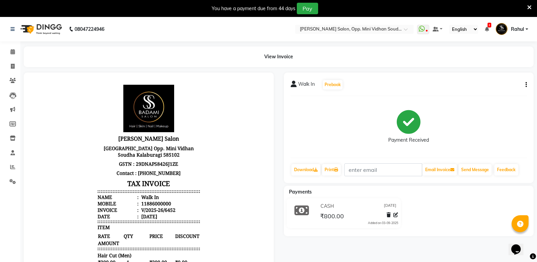
click at [524, 86] on button "button" at bounding box center [525, 84] width 4 height 7
click at [492, 93] on div "Edit Invoice" at bounding box center [492, 93] width 46 height 8
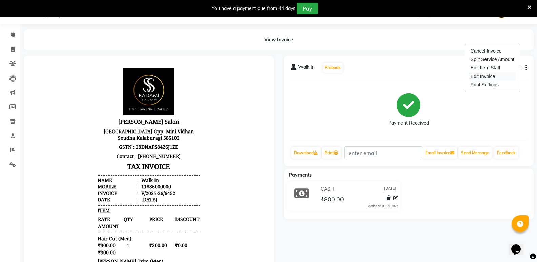
select select "service"
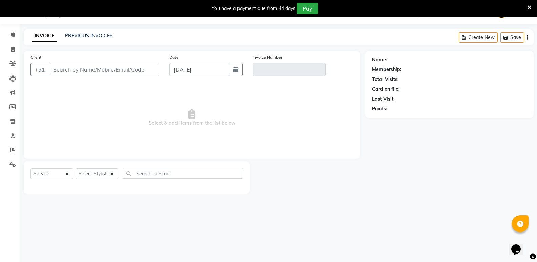
type input "11886000000"
type input "V/2025-26/6452"
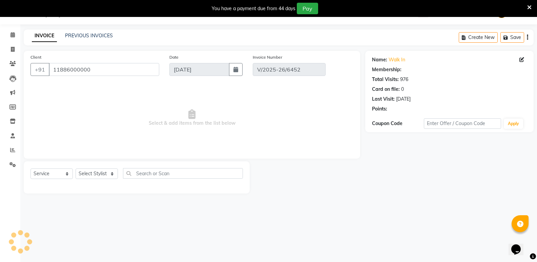
select select "select"
select select "1: Object"
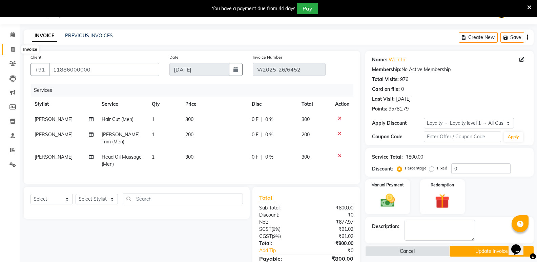
click at [8, 46] on span at bounding box center [13, 50] width 12 height 8
select select "service"
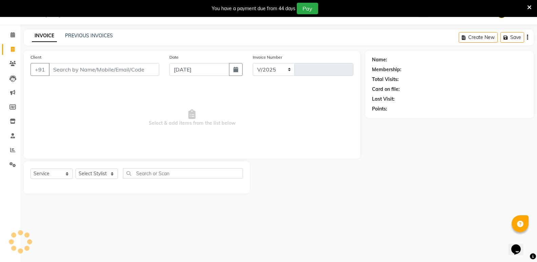
select select "4533"
type input "6456"
